Goal: Information Seeking & Learning: Learn about a topic

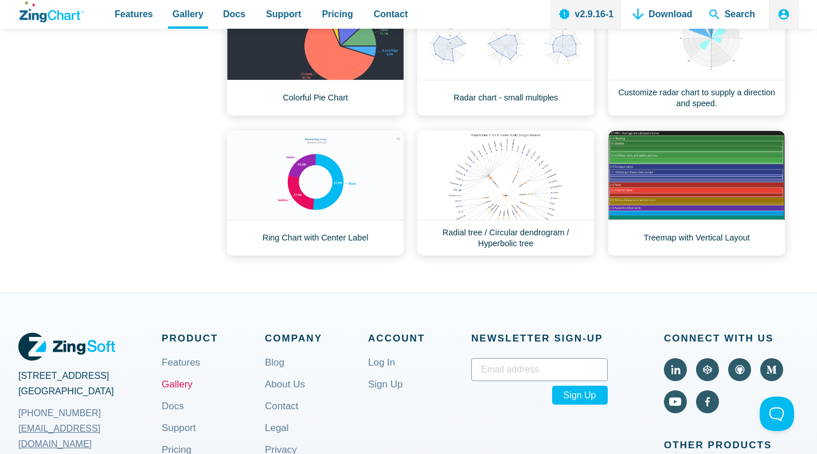
scroll to position [579, 0]
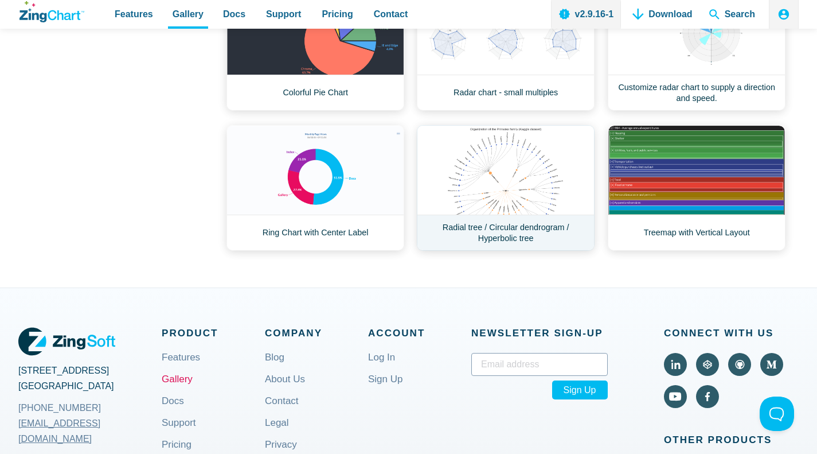
click at [498, 163] on link "Radial tree / Circular dendrogram / Hyperbolic tree" at bounding box center [506, 188] width 178 height 126
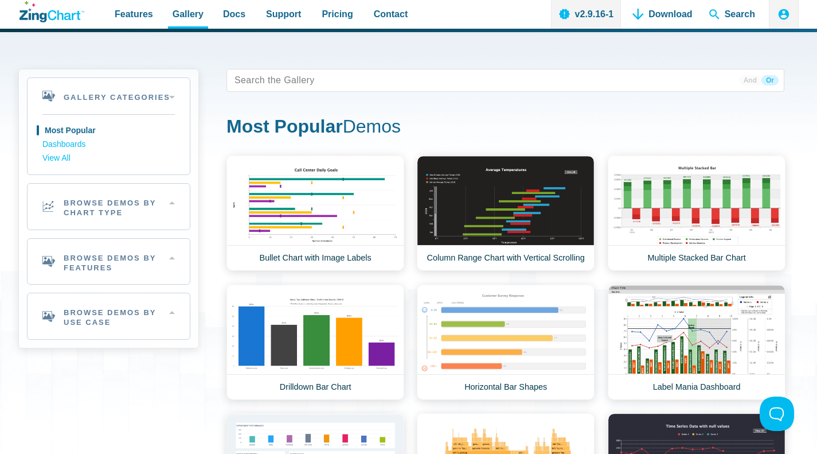
scroll to position [0, 0]
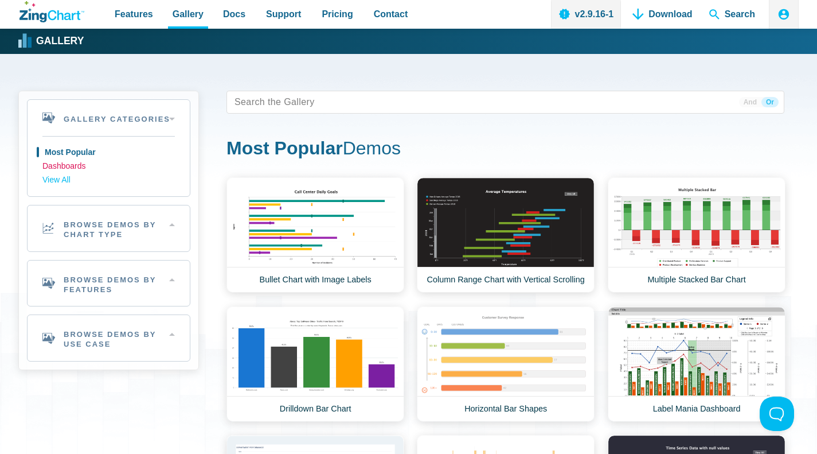
click at [80, 162] on link "Dashboards" at bounding box center [108, 166] width 132 height 14
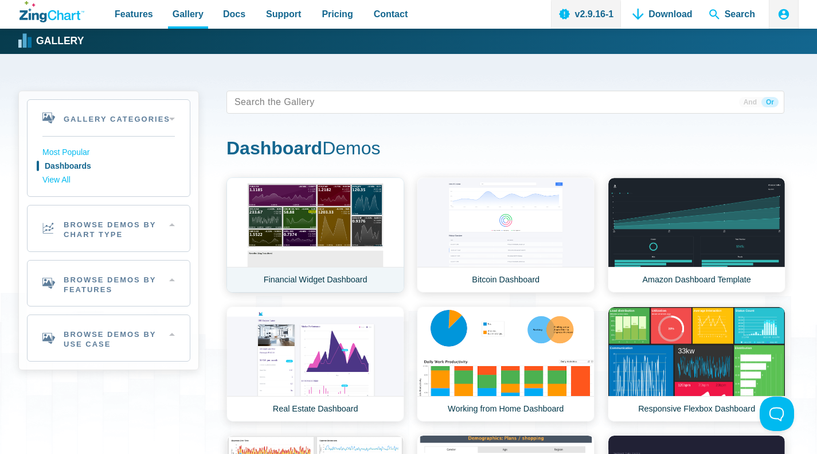
click at [323, 208] on link "Financial Widget Dashboard" at bounding box center [316, 234] width 178 height 115
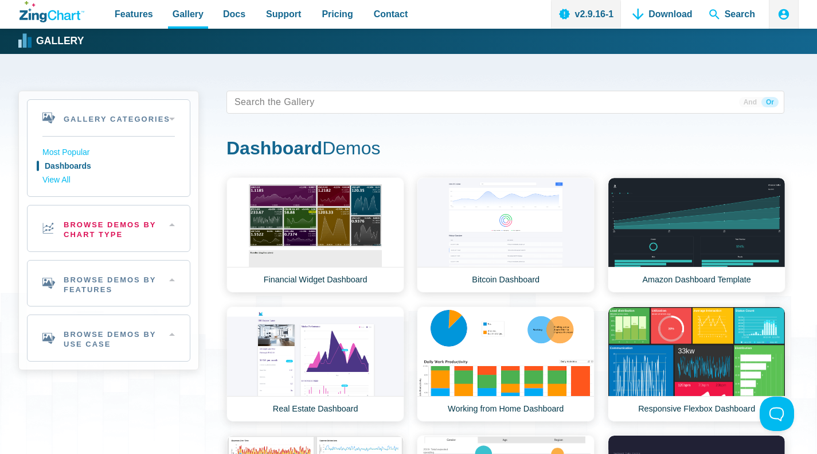
click at [96, 231] on h2 "Browse Demos By Chart Type" at bounding box center [109, 228] width 162 height 46
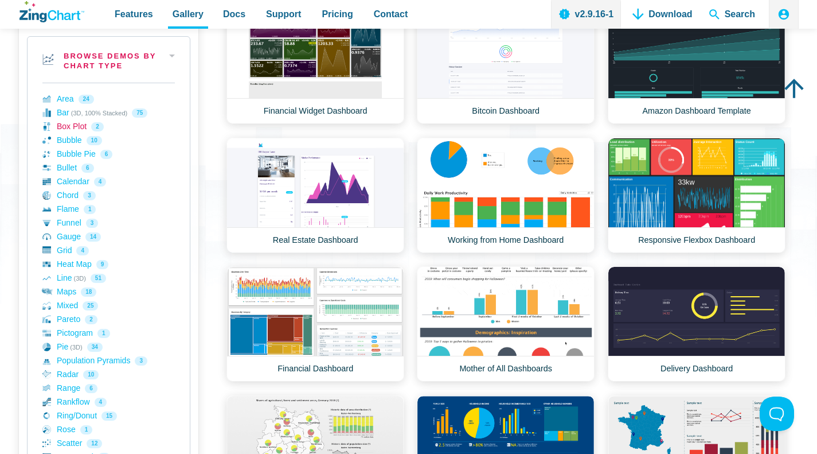
scroll to position [176, 0]
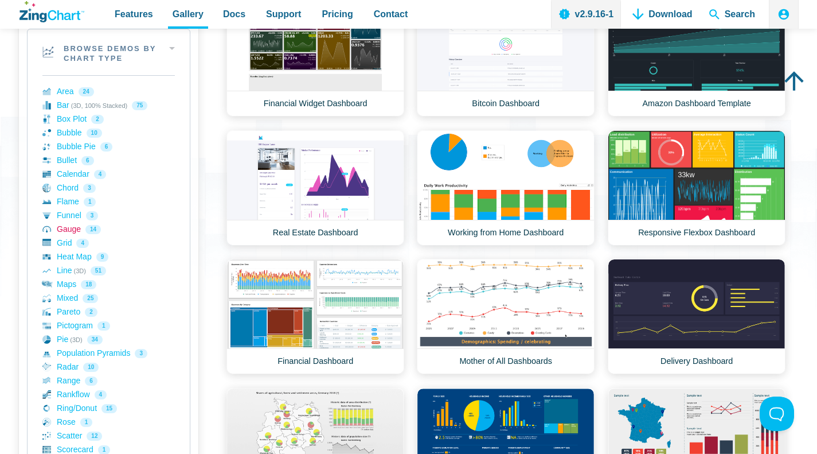
click at [64, 229] on link "Gauge 14" at bounding box center [108, 229] width 132 height 14
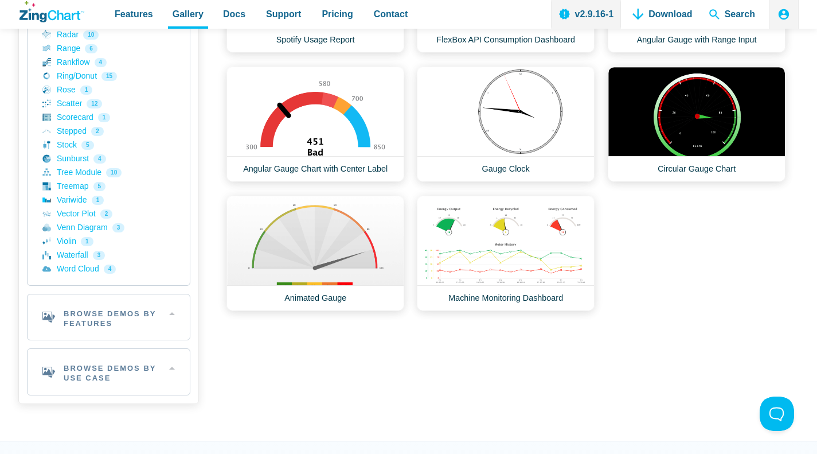
scroll to position [505, 0]
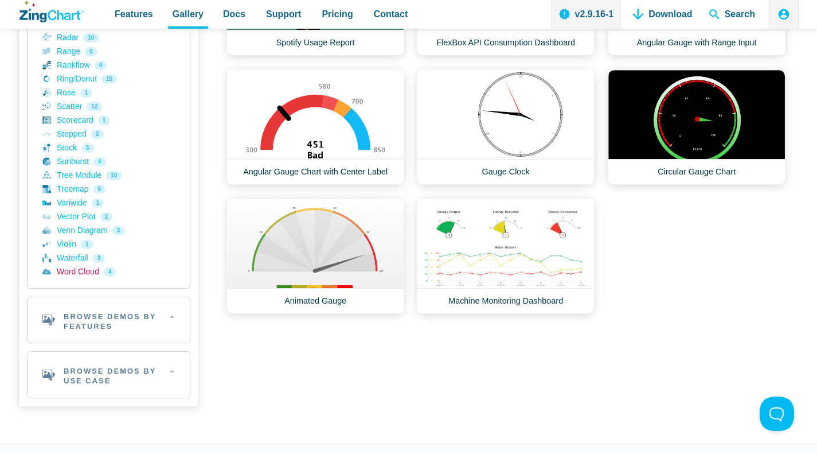
click at [72, 268] on link "Word Cloud 4" at bounding box center [108, 272] width 132 height 14
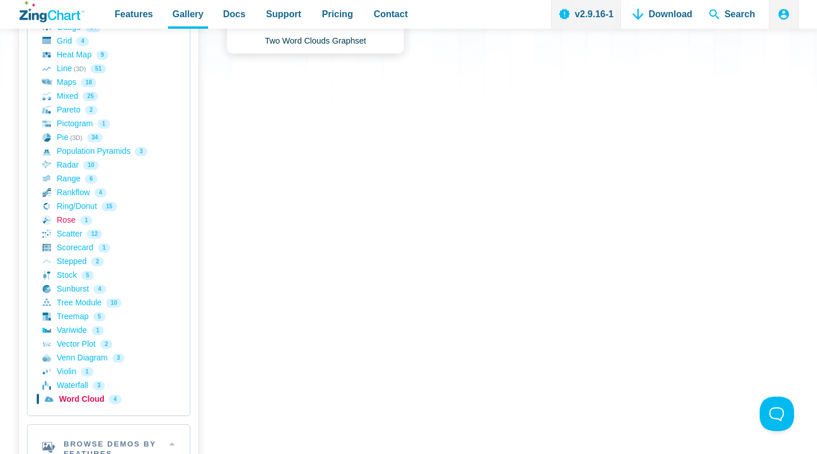
scroll to position [385, 0]
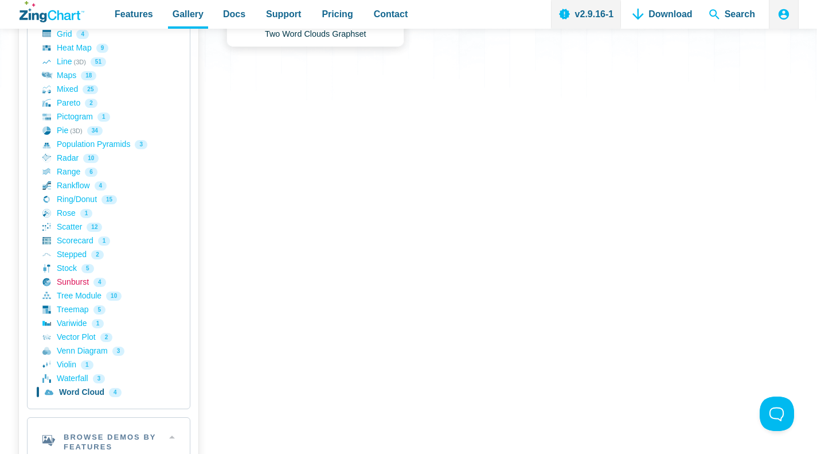
click at [69, 277] on link "Sunburst 4" at bounding box center [108, 282] width 132 height 14
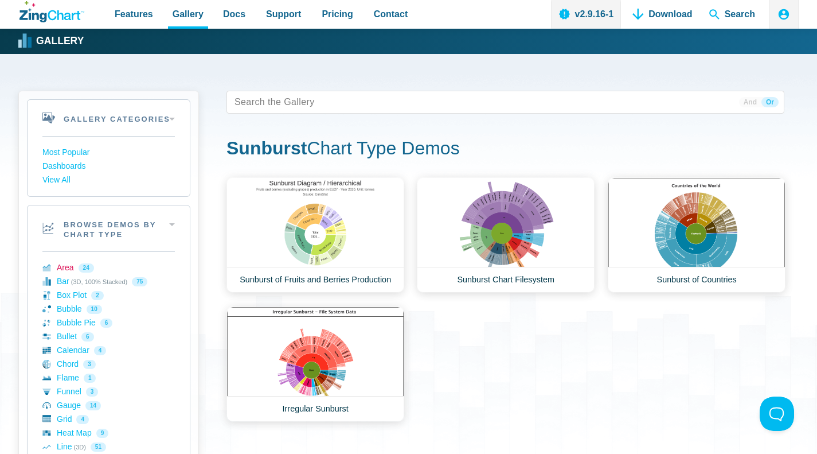
click at [57, 263] on link "Area 24" at bounding box center [108, 268] width 132 height 14
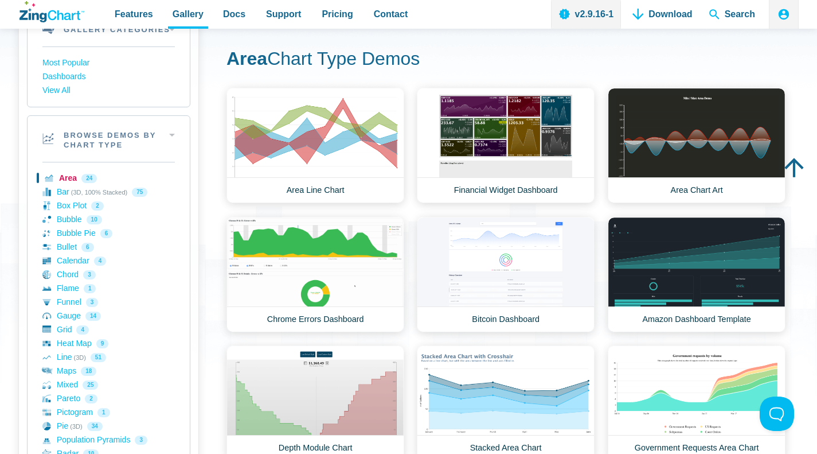
scroll to position [93, 0]
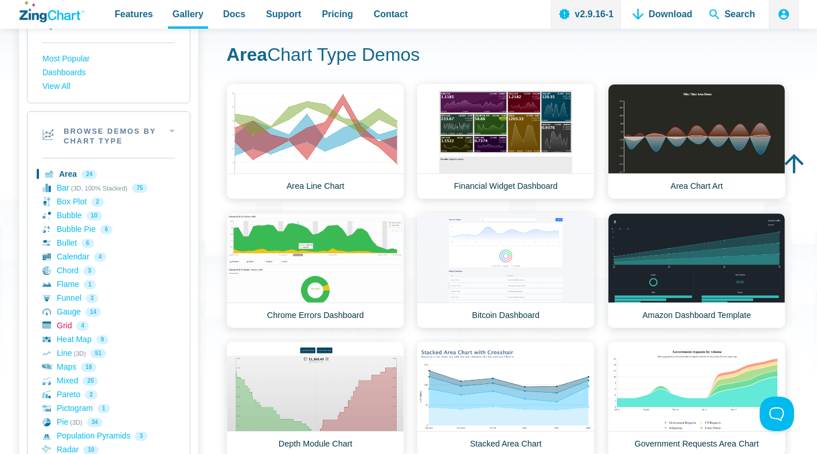
click at [63, 324] on link "Grid 4" at bounding box center [108, 326] width 132 height 14
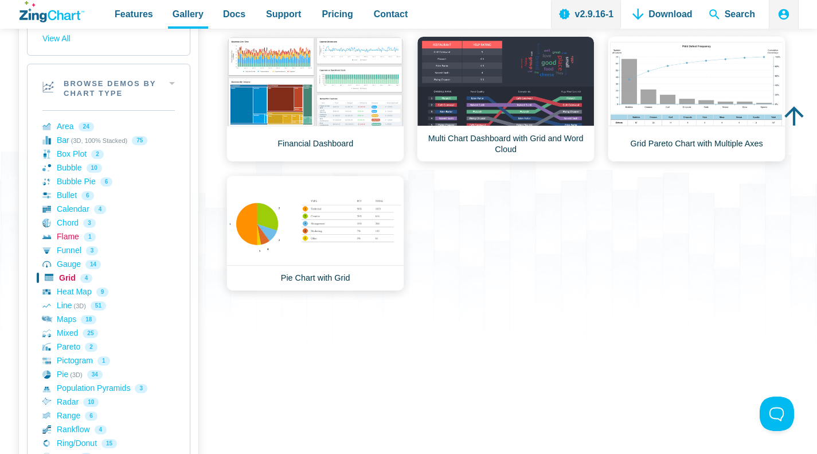
scroll to position [161, 0]
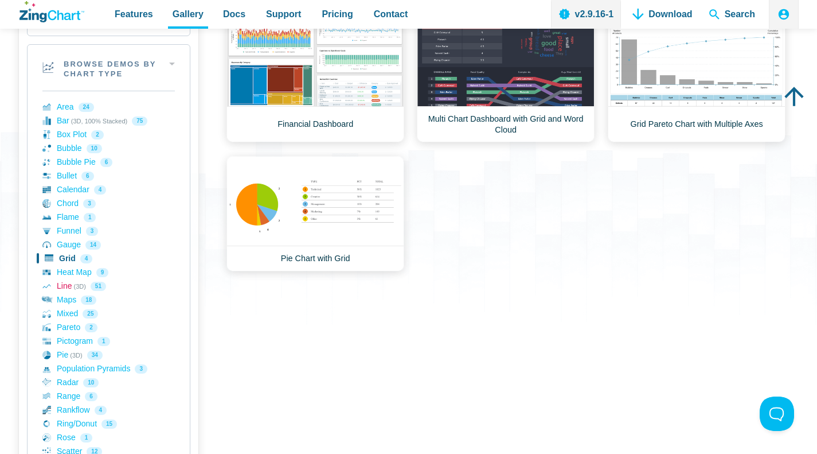
click at [63, 285] on link "Line (3D) 51" at bounding box center [108, 286] width 132 height 14
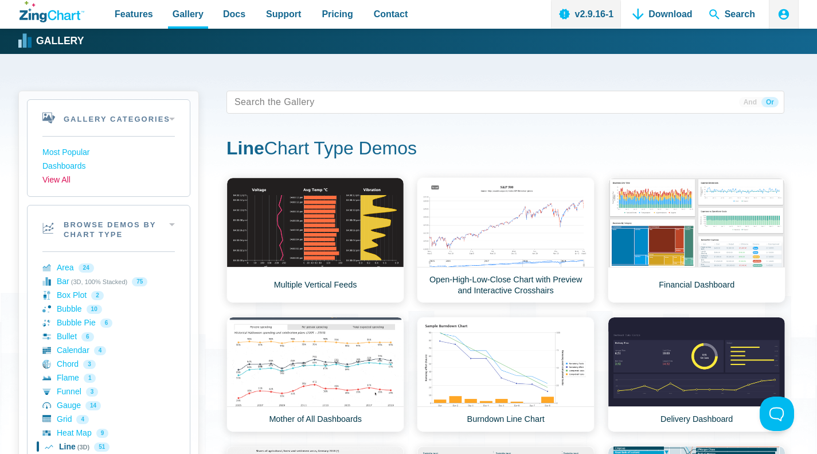
click at [63, 178] on link "View All" at bounding box center [108, 180] width 132 height 14
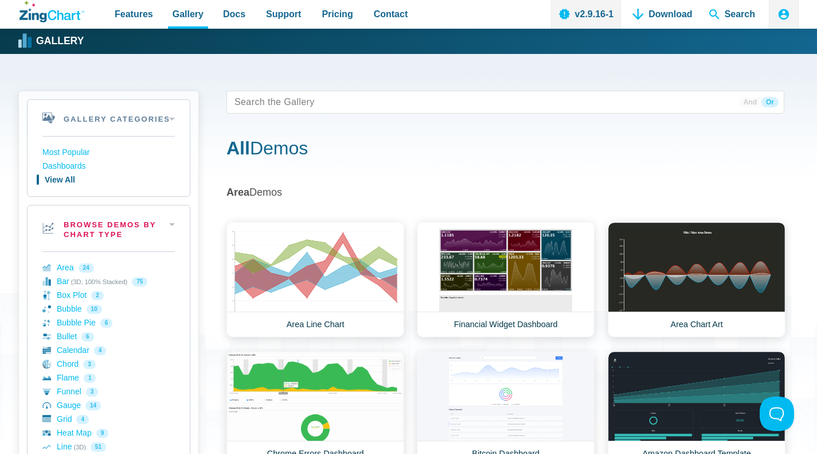
click at [170, 221] on h2 "Browse Demos By Chart Type" at bounding box center [109, 228] width 162 height 46
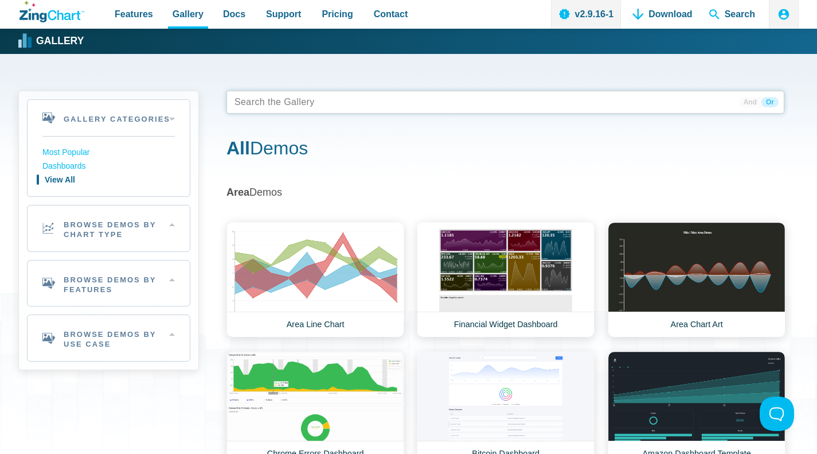
click at [304, 103] on tags "App Content" at bounding box center [506, 102] width 558 height 23
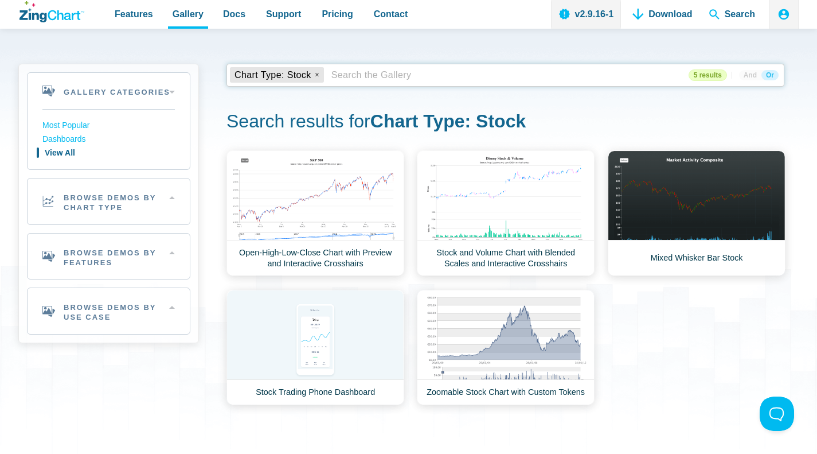
scroll to position [26, 0]
click at [169, 302] on h2 "Browse Demos By Use Case" at bounding box center [109, 311] width 162 height 46
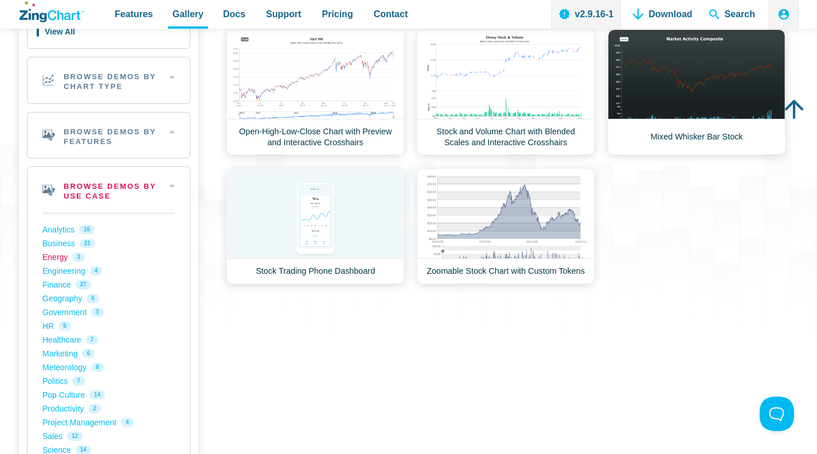
scroll to position [150, 0]
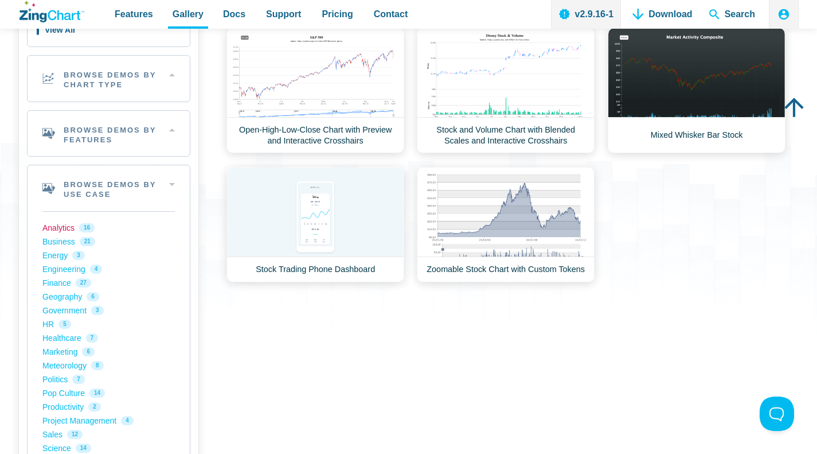
click at [62, 229] on link "Analytics 16" at bounding box center [108, 228] width 132 height 14
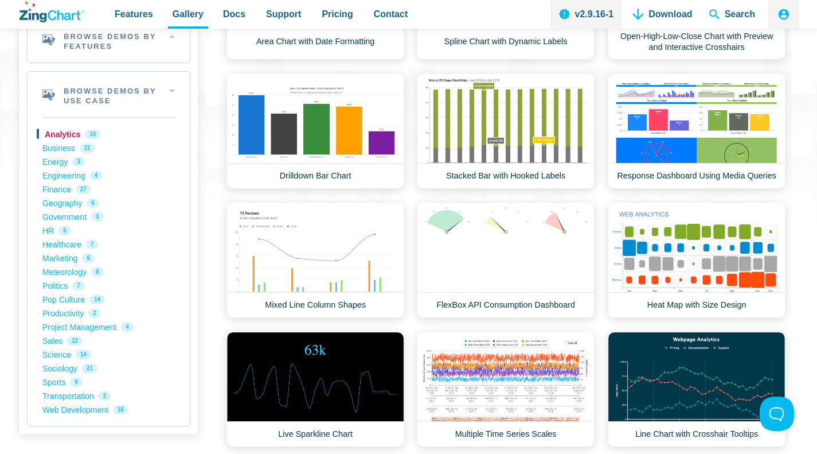
scroll to position [244, 0]
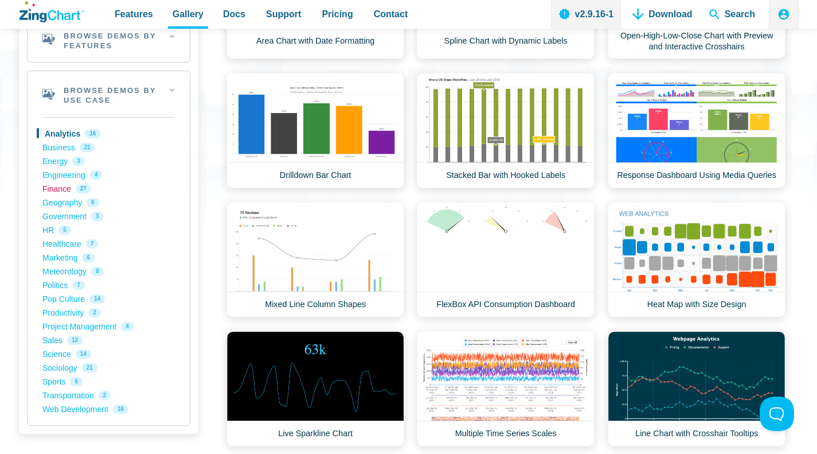
click at [66, 193] on link "Finance 27" at bounding box center [108, 189] width 132 height 14
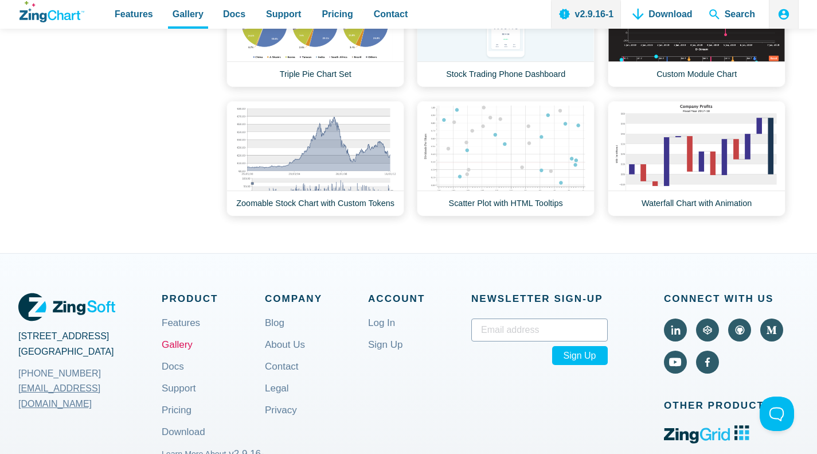
scroll to position [1146, 0]
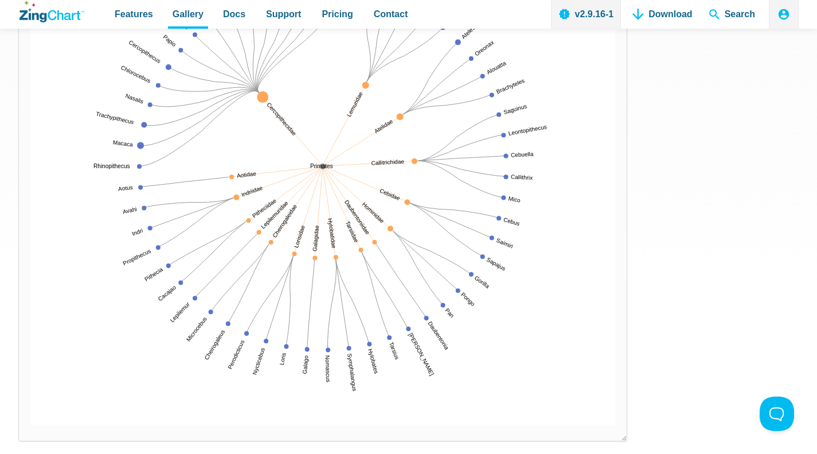
scroll to position [261, 0]
